Goal: Task Accomplishment & Management: Complete application form

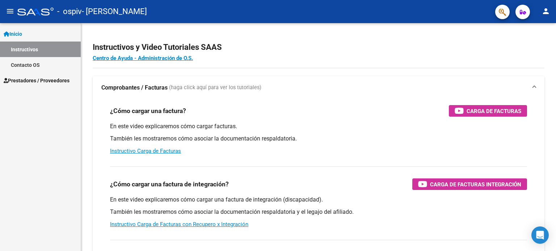
click at [29, 77] on span "Prestadores / Proveedores" at bounding box center [37, 81] width 66 height 8
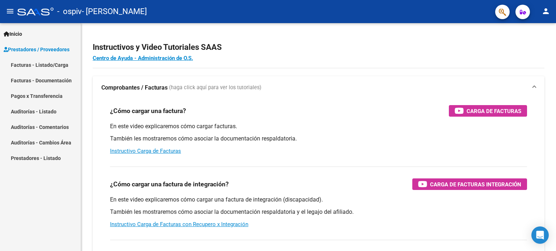
click at [46, 65] on link "Facturas - Listado/Carga" at bounding box center [40, 65] width 81 height 16
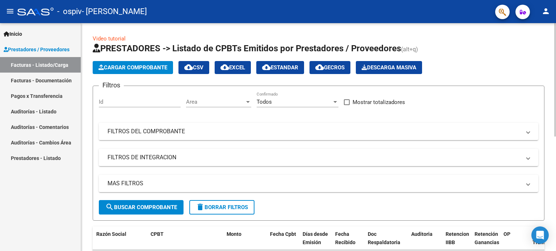
click at [124, 68] on span "Cargar Comprobante" at bounding box center [132, 67] width 69 height 7
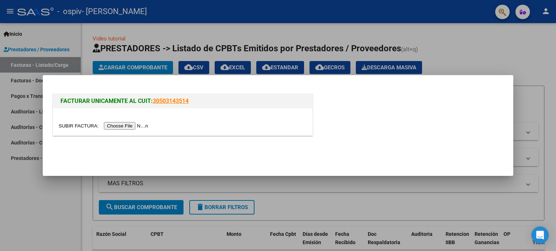
click at [530, 79] on div at bounding box center [278, 125] width 556 height 251
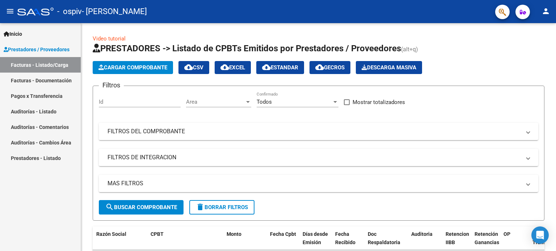
click at [52, 162] on link "Prestadores - Listado" at bounding box center [40, 159] width 81 height 16
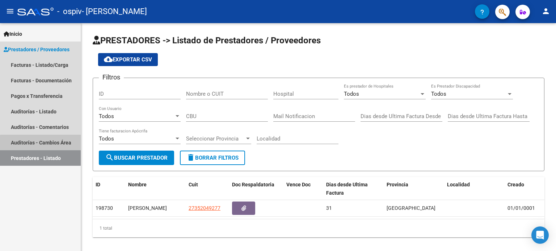
click at [51, 144] on link "Auditorías - Cambios Área" at bounding box center [40, 143] width 81 height 16
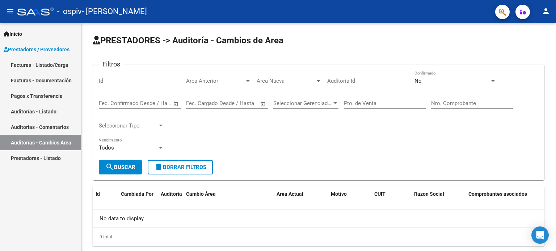
click at [52, 49] on span "Prestadores / Proveedores" at bounding box center [37, 50] width 66 height 8
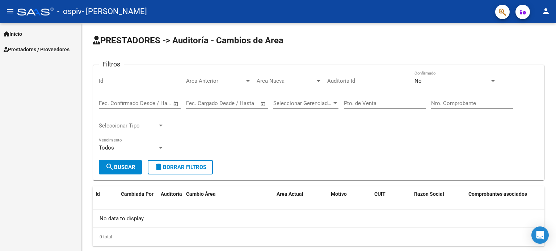
click at [33, 49] on span "Prestadores / Proveedores" at bounding box center [37, 50] width 66 height 8
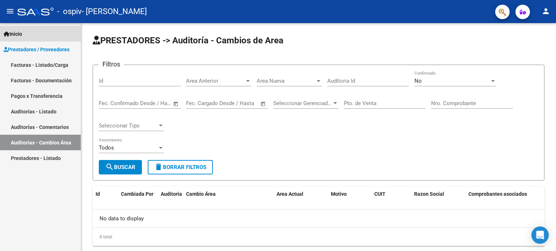
click at [30, 34] on link "Inicio" at bounding box center [40, 34] width 81 height 16
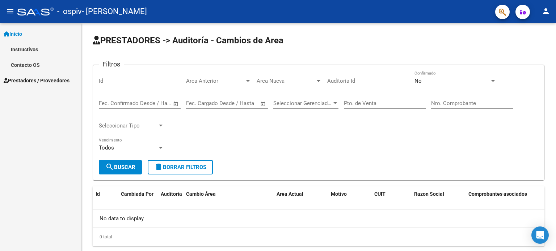
click at [33, 82] on span "Prestadores / Proveedores" at bounding box center [37, 81] width 66 height 8
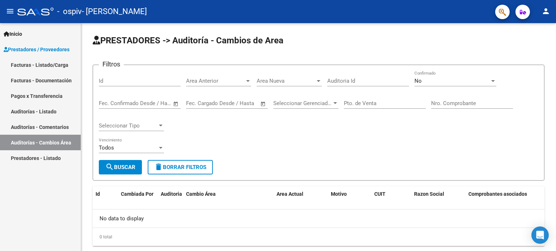
click at [51, 82] on link "Facturas - Documentación" at bounding box center [40, 81] width 81 height 16
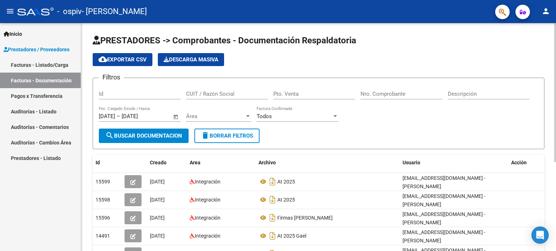
click at [522, 51] on app-list-header "PRESTADORES -> Comprobantes - Documentación Respaldatoria cloud_download Export…" at bounding box center [319, 92] width 452 height 115
click at [49, 62] on link "Facturas - Listado/Carga" at bounding box center [40, 65] width 81 height 16
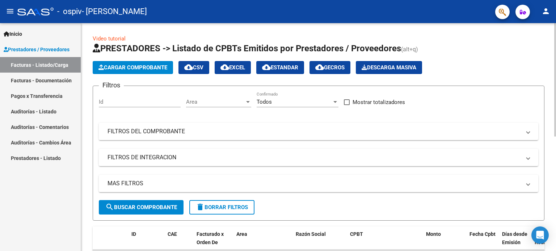
click at [144, 69] on span "Cargar Comprobante" at bounding box center [132, 67] width 69 height 7
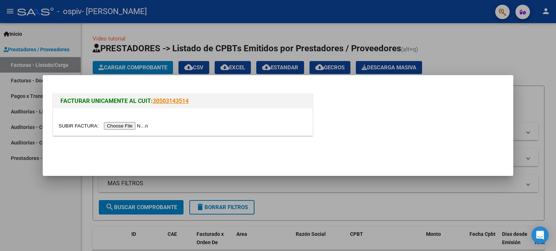
click at [130, 127] on input "file" at bounding box center [105, 126] width 92 height 8
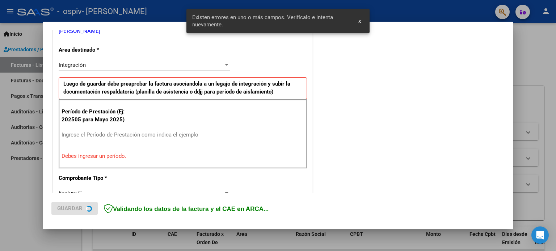
scroll to position [156, 0]
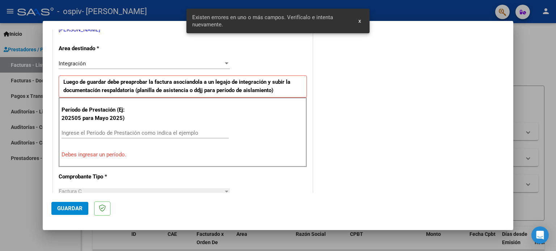
click at [134, 66] on div "Integración" at bounding box center [141, 63] width 165 height 7
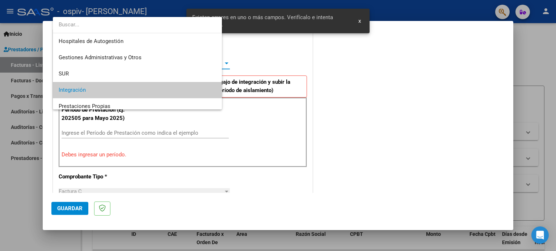
scroll to position [27, 0]
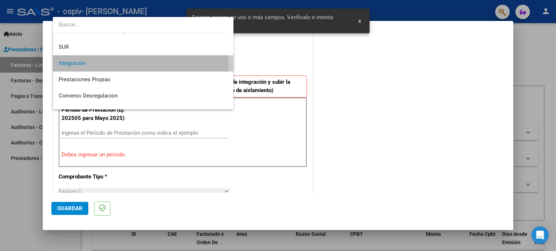
click at [134, 66] on span "Integración" at bounding box center [143, 63] width 169 height 16
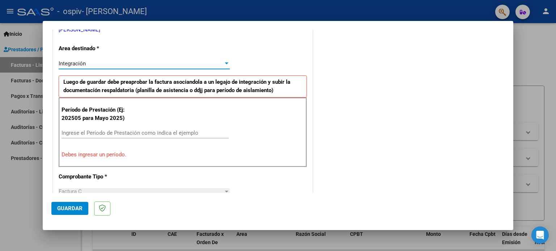
click at [126, 132] on input "Ingrese el Período de Prestación como indica el ejemplo" at bounding box center [145, 133] width 167 height 7
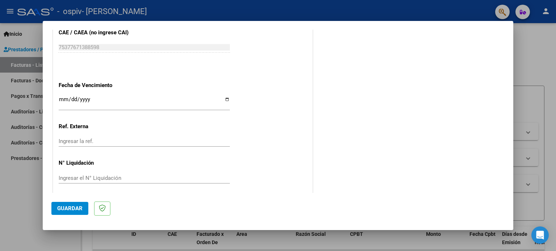
scroll to position [472, 0]
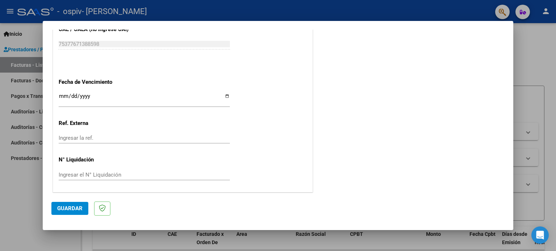
type input "202507"
click at [223, 94] on input "Ingresar la fecha" at bounding box center [144, 99] width 171 height 12
type input "[DATE]"
click at [74, 208] on span "Guardar" at bounding box center [69, 209] width 25 height 7
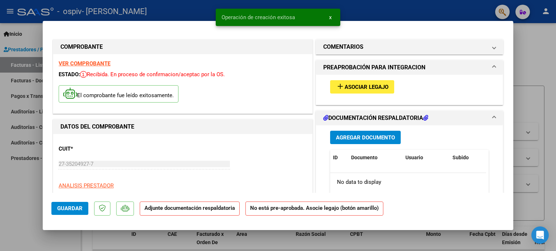
click at [364, 88] on span "Asociar Legajo" at bounding box center [366, 87] width 44 height 7
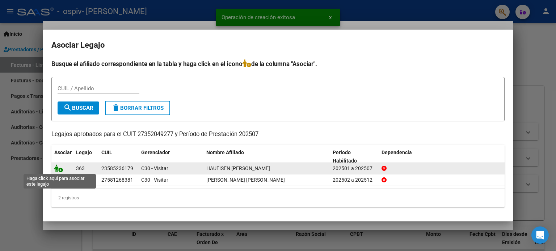
click at [59, 169] on icon at bounding box center [58, 169] width 9 height 8
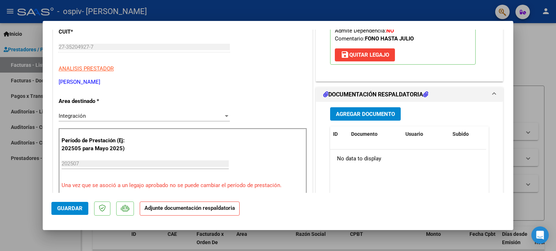
scroll to position [143, 0]
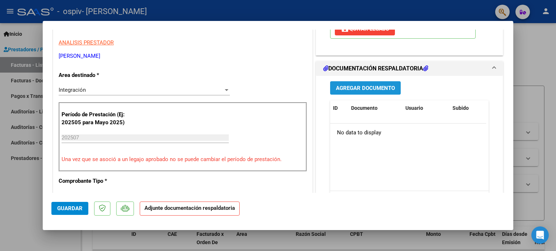
click at [383, 90] on span "Agregar Documento" at bounding box center [365, 88] width 59 height 7
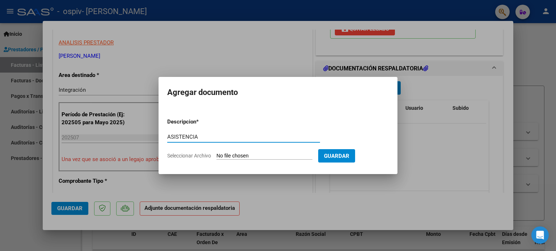
type input "ASISTENCIA"
click at [273, 155] on input "Seleccionar Archivo" at bounding box center [264, 156] width 96 height 7
type input "C:\fakepath\FIRMAS [PERSON_NAME]pdf"
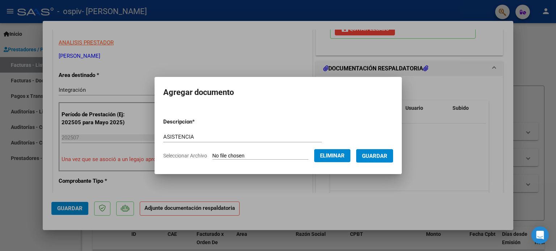
click at [381, 155] on span "Guardar" at bounding box center [374, 156] width 25 height 7
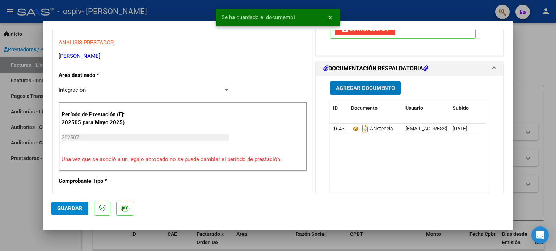
click at [374, 85] on span "Agregar Documento" at bounding box center [365, 88] width 59 height 7
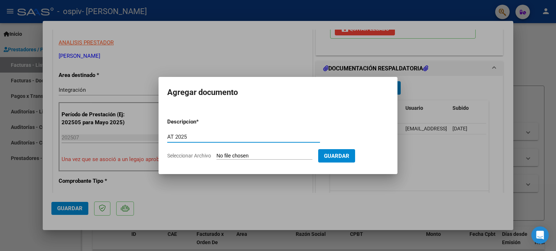
type input "AT 2025"
click at [272, 153] on input "Seleccionar Archivo" at bounding box center [264, 156] width 96 height 7
type input "C:\fakepath\[PERSON_NAME] HAVEISEN FONO 2025.pdf"
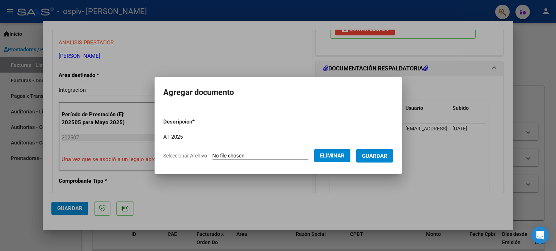
click at [387, 158] on span "Guardar" at bounding box center [374, 156] width 25 height 7
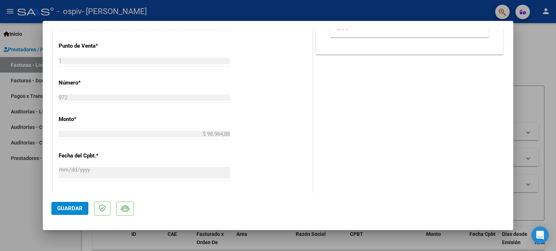
scroll to position [320, 0]
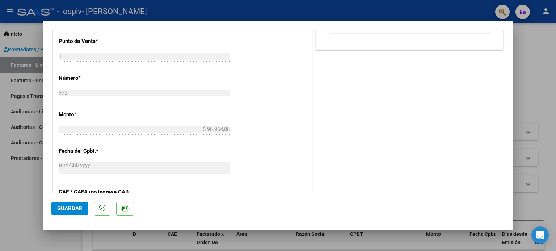
click at [64, 209] on span "Guardar" at bounding box center [69, 209] width 25 height 7
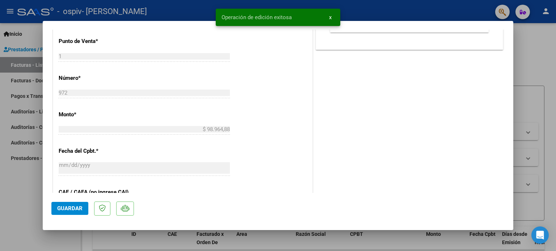
click at [536, 60] on div at bounding box center [278, 125] width 556 height 251
type input "$ 0,00"
